Goal: Check status

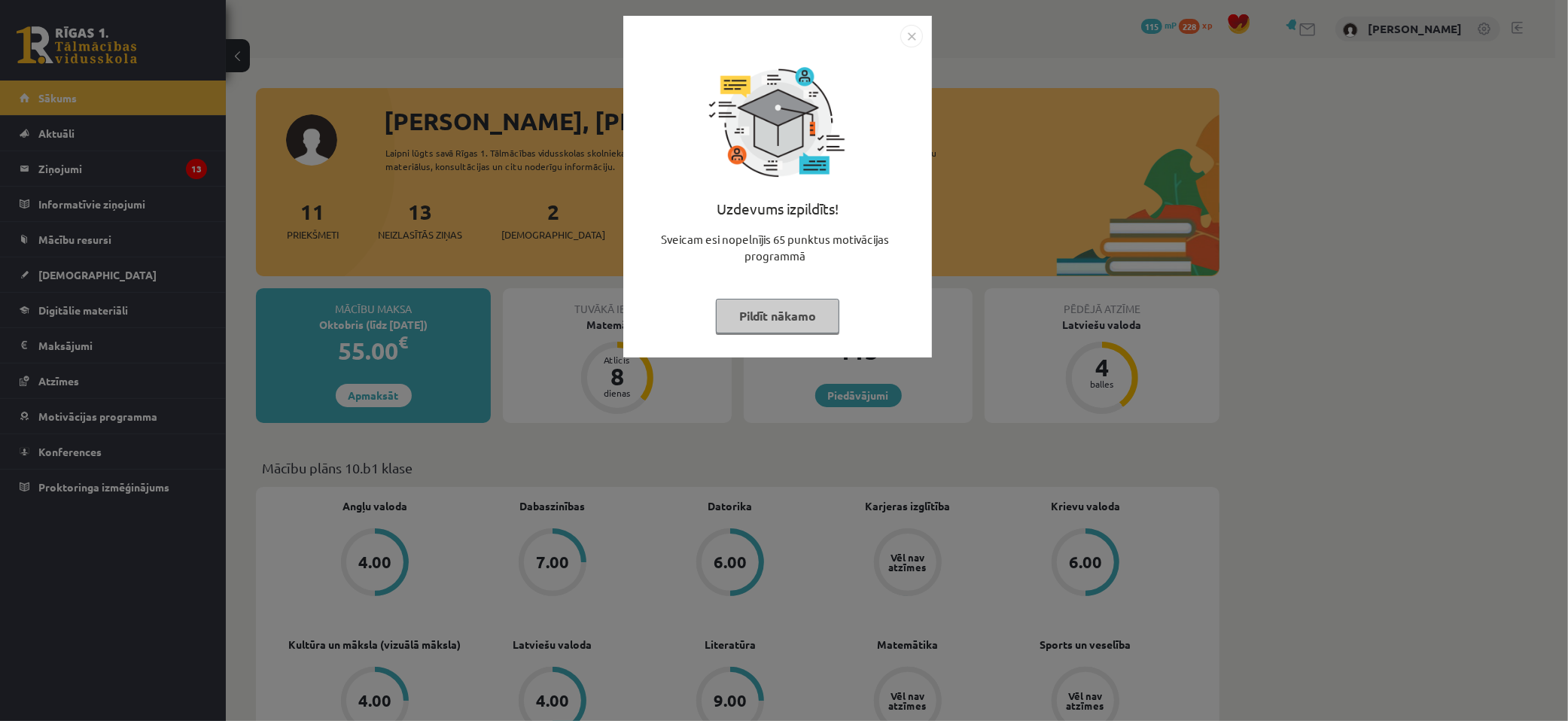
click at [723, 438] on div "Uzdevums izpildīts! Sveicam esi nopelnījis 65 punktus motivācijas programmā Pil…" at bounding box center [784, 360] width 1568 height 721
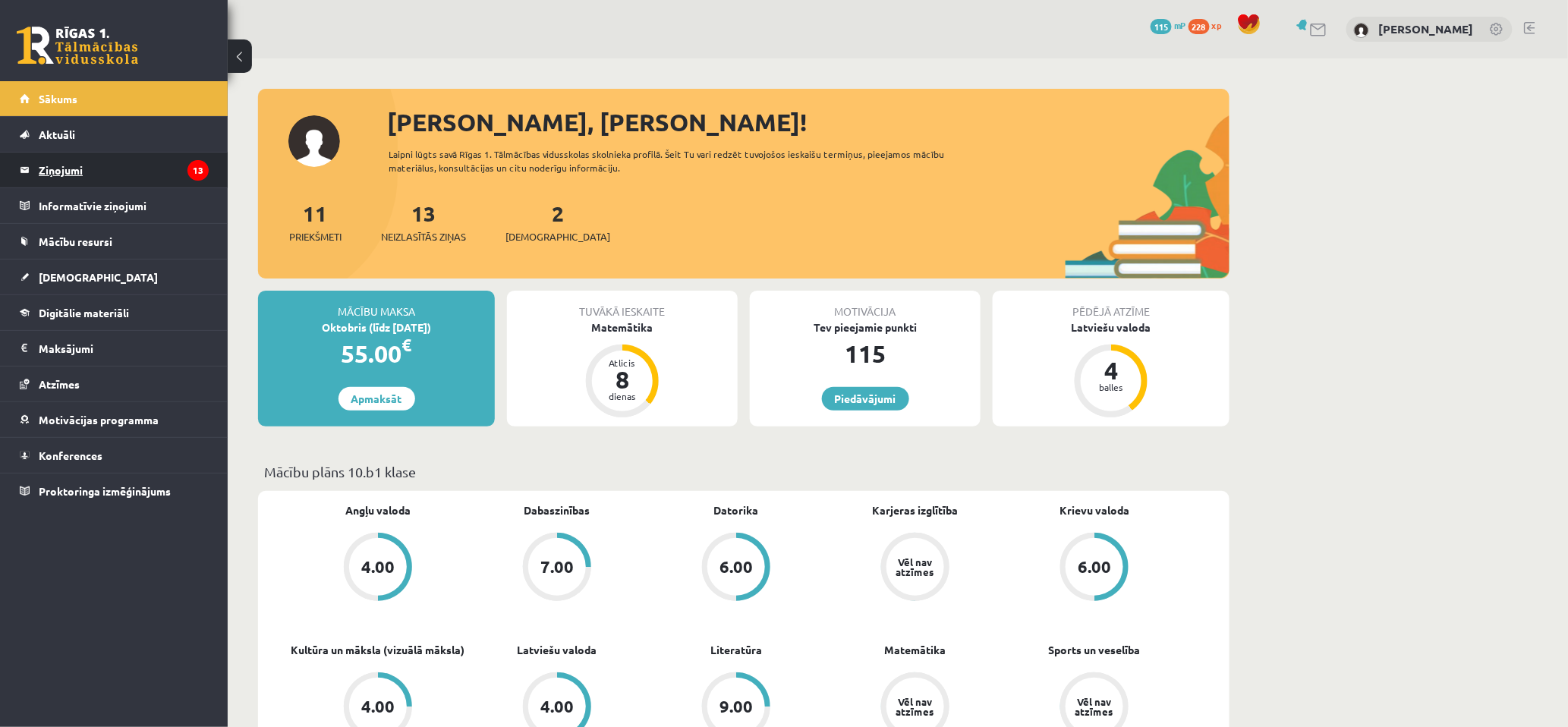
click at [128, 173] on legend "Ziņojumi 13" at bounding box center [124, 170] width 170 height 35
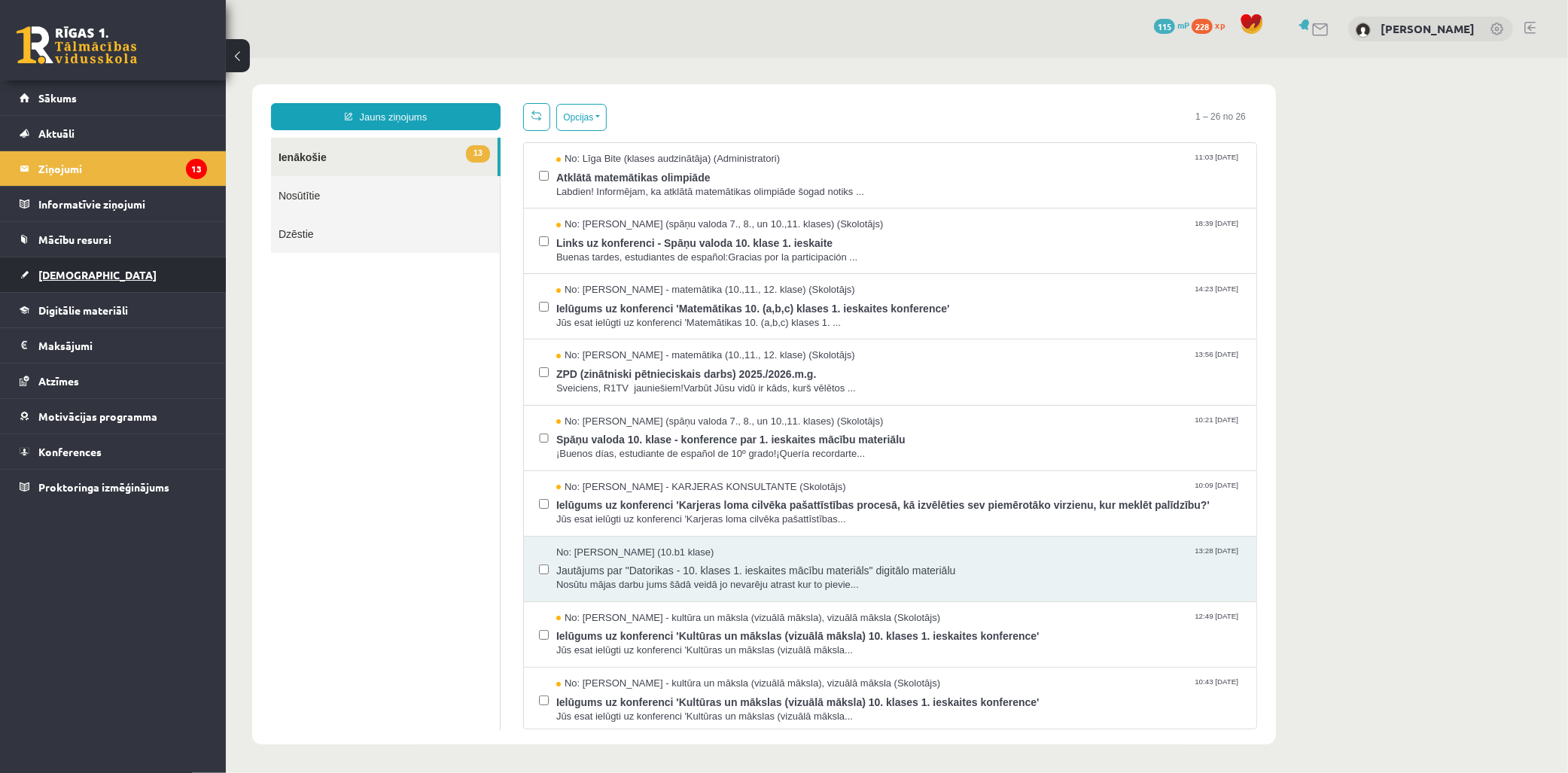
click at [103, 269] on link "[DEMOGRAPHIC_DATA]" at bounding box center [114, 275] width 188 height 34
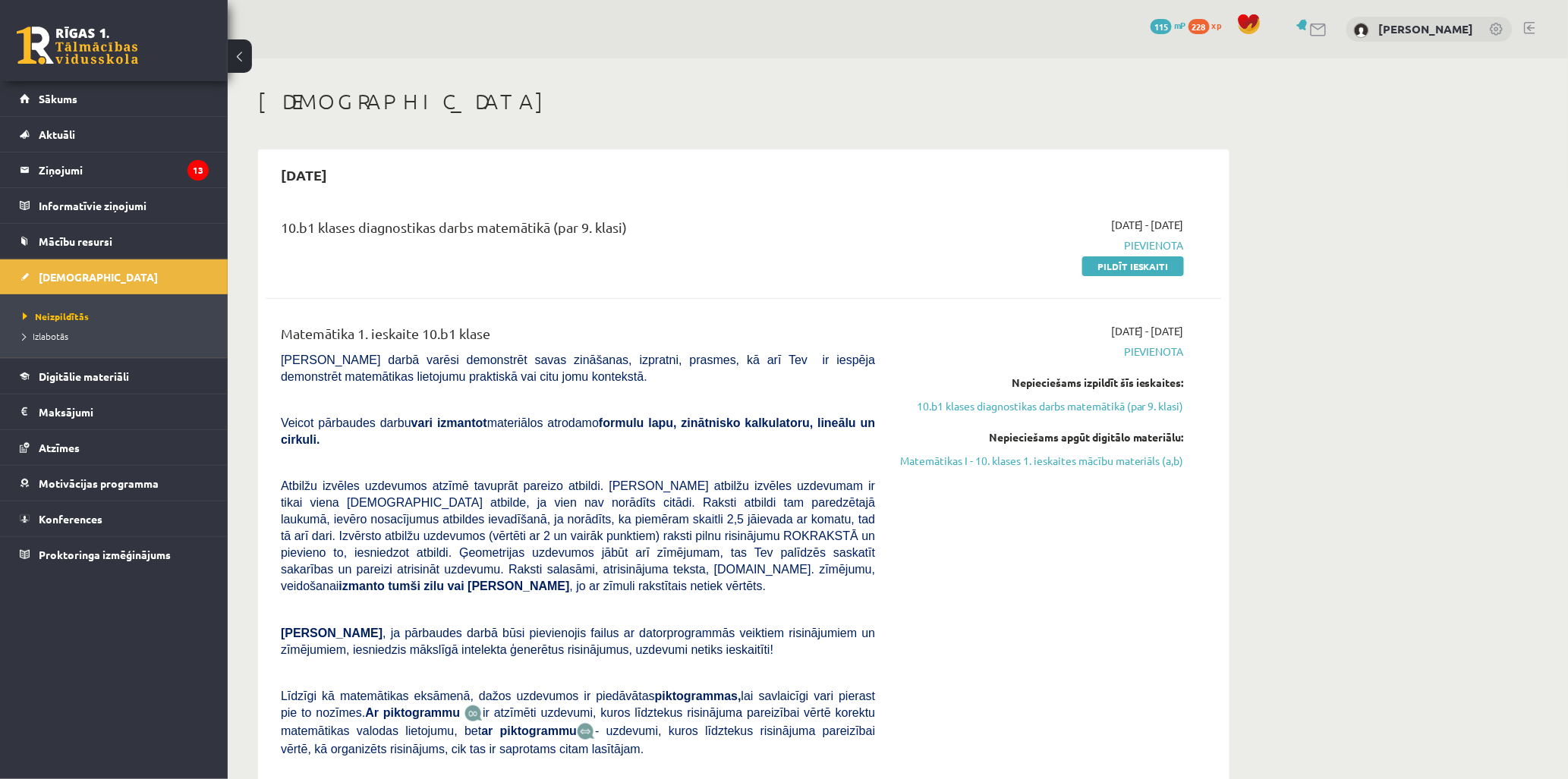
drag, startPoint x: 1165, startPoint y: 681, endPoint x: 1103, endPoint y: 648, distance: 70.2
click at [1165, 681] on div "[DATE] - [DATE] [GEOGRAPHIC_DATA] Nepieciešams izpildīt šīs ieskaites: 10.b1 kl…" at bounding box center [1041, 579] width 309 height 513
